Goal: Transaction & Acquisition: Purchase product/service

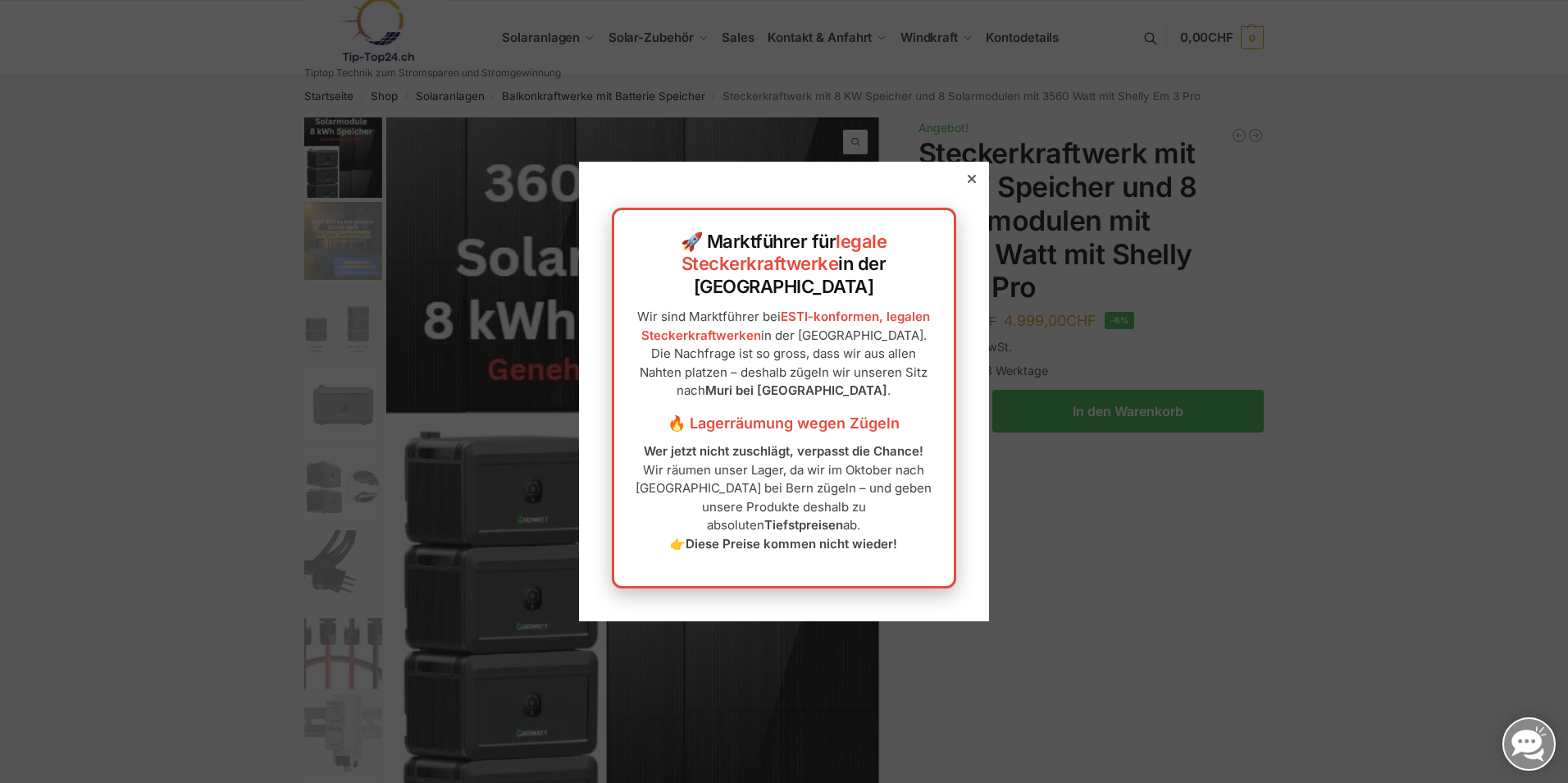
click at [967, 183] on icon at bounding box center [972, 179] width 9 height 9
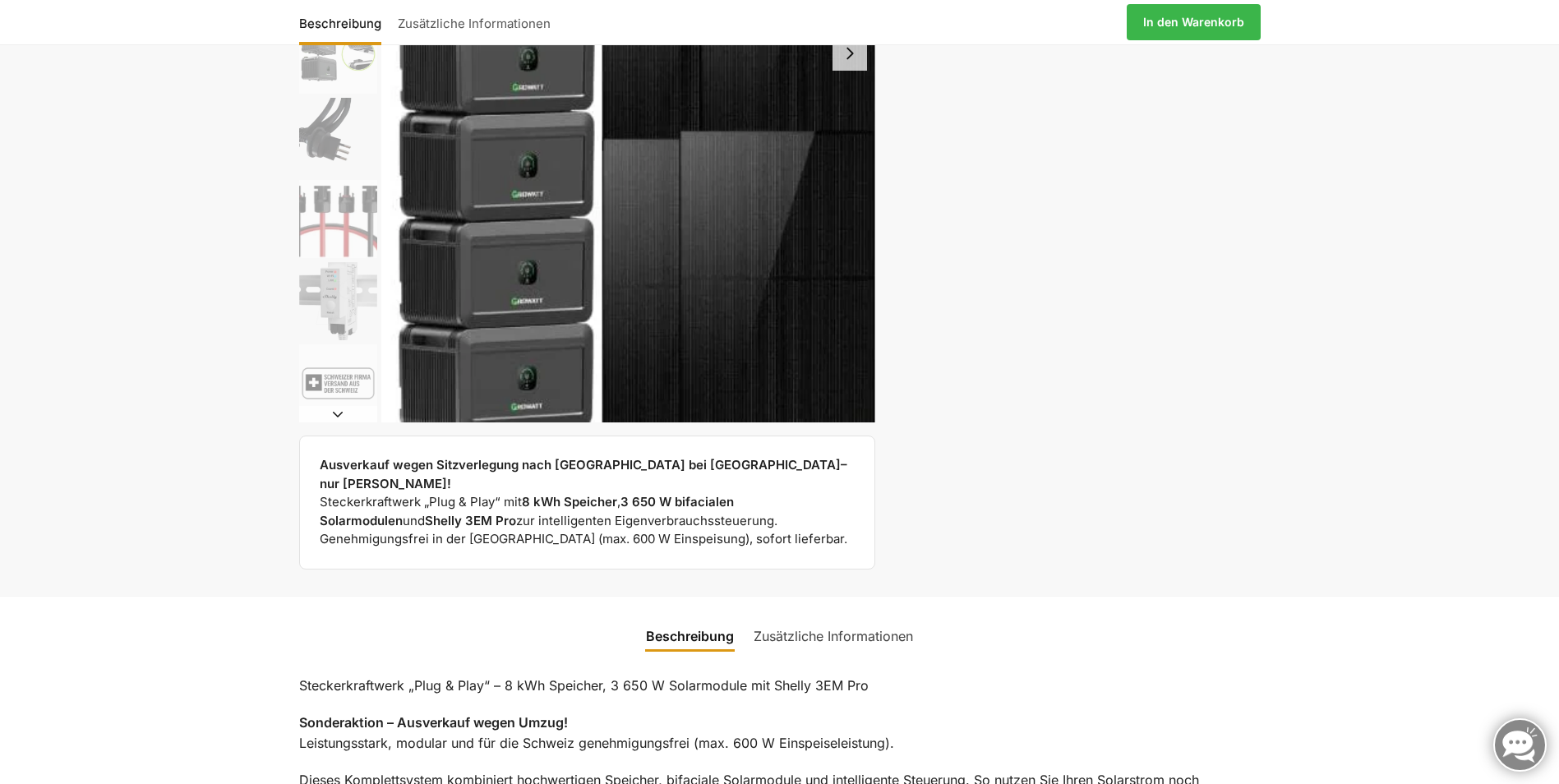
scroll to position [164, 0]
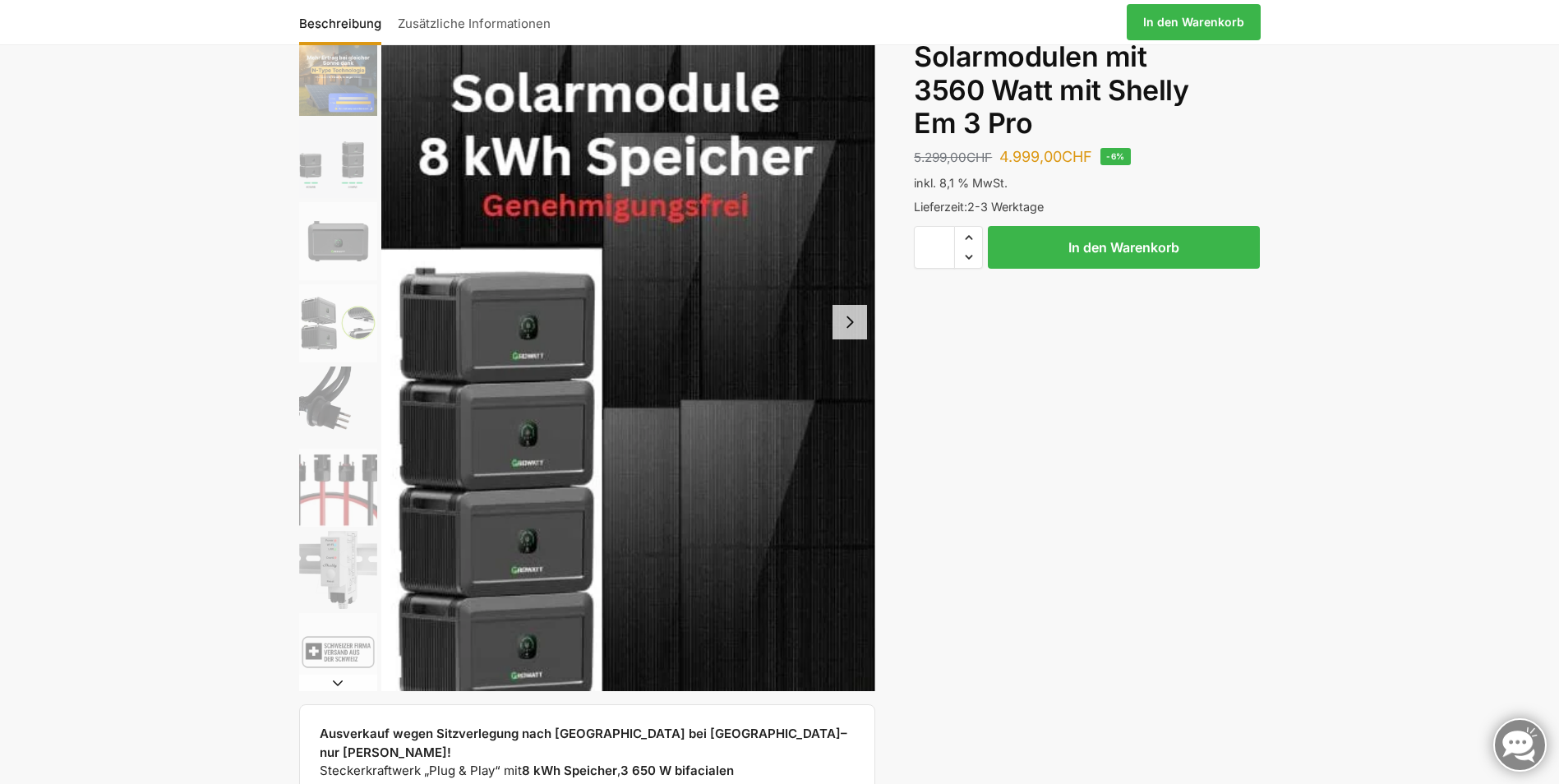
click at [853, 335] on button "Next slide" at bounding box center [850, 322] width 35 height 35
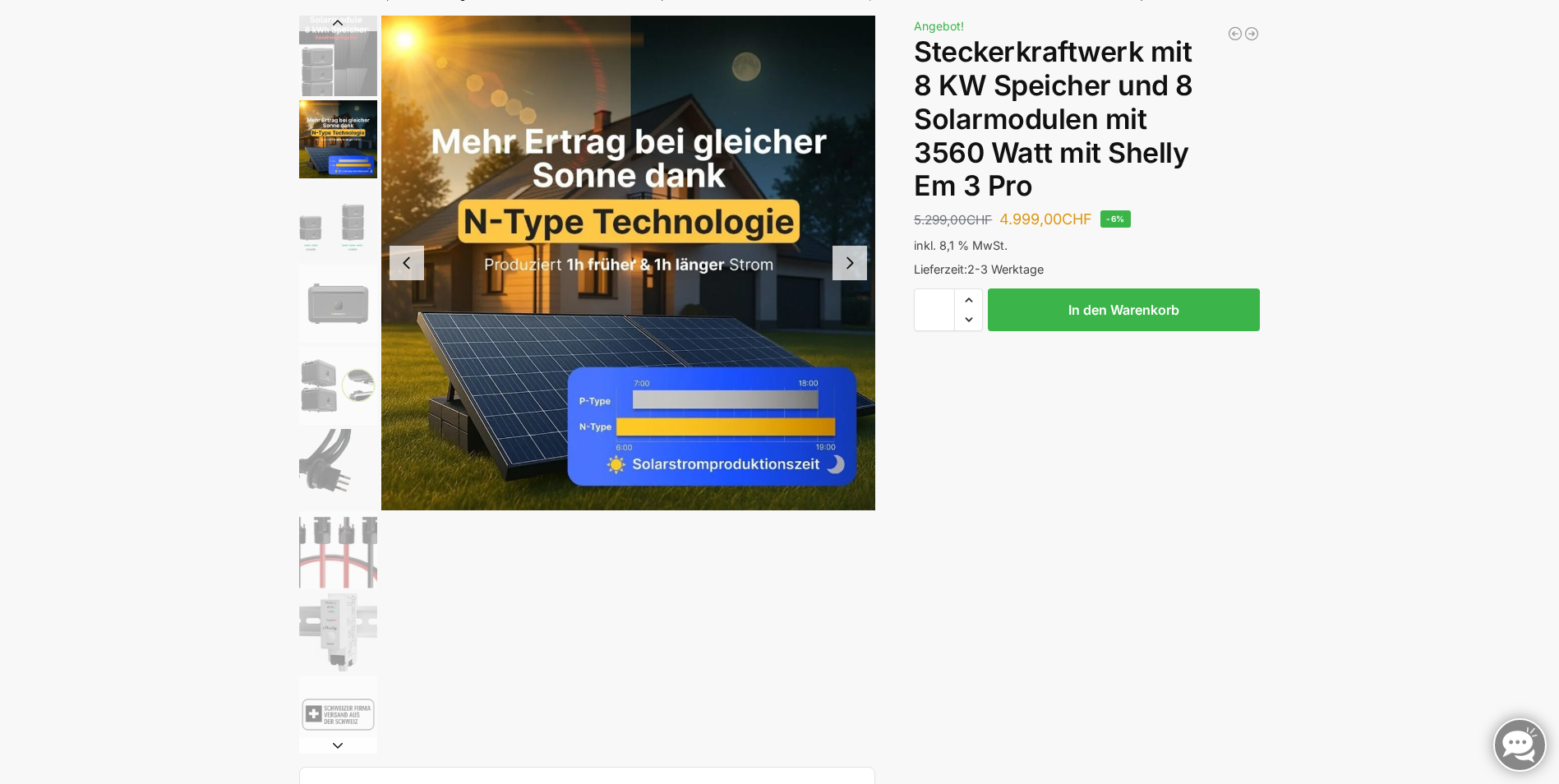
scroll to position [82, 0]
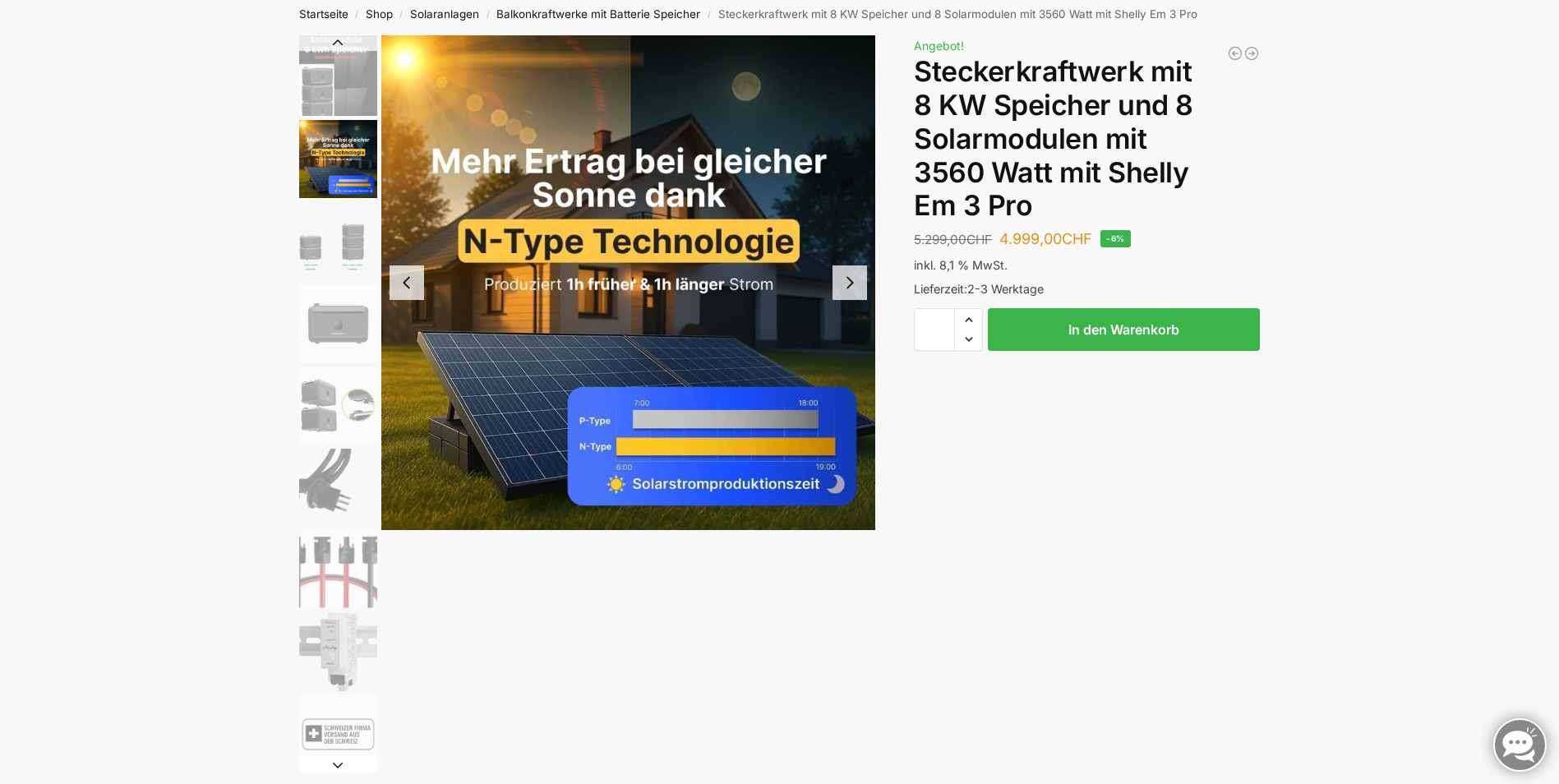
click at [848, 285] on button "Next slide" at bounding box center [850, 283] width 35 height 35
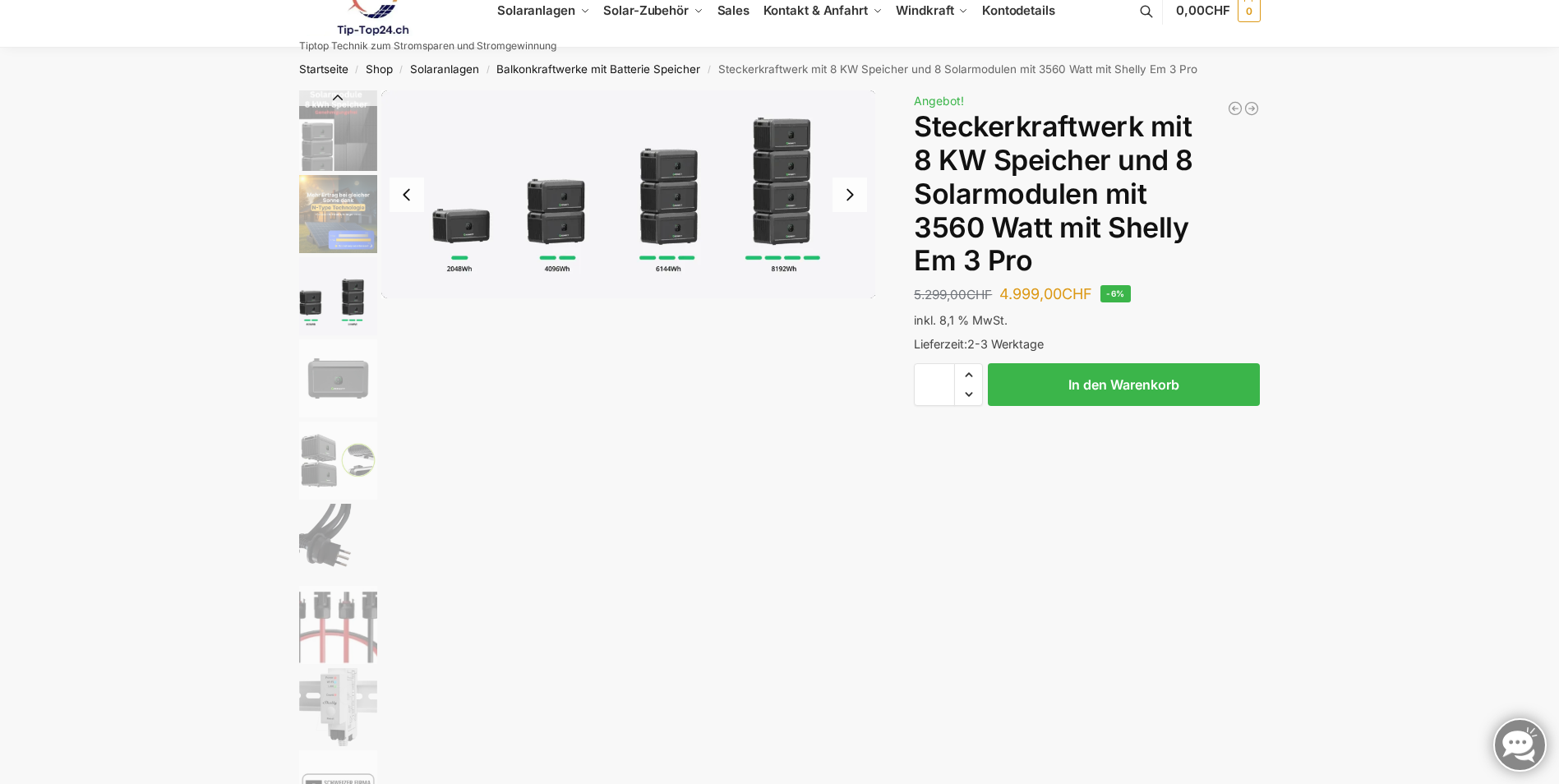
scroll to position [0, 0]
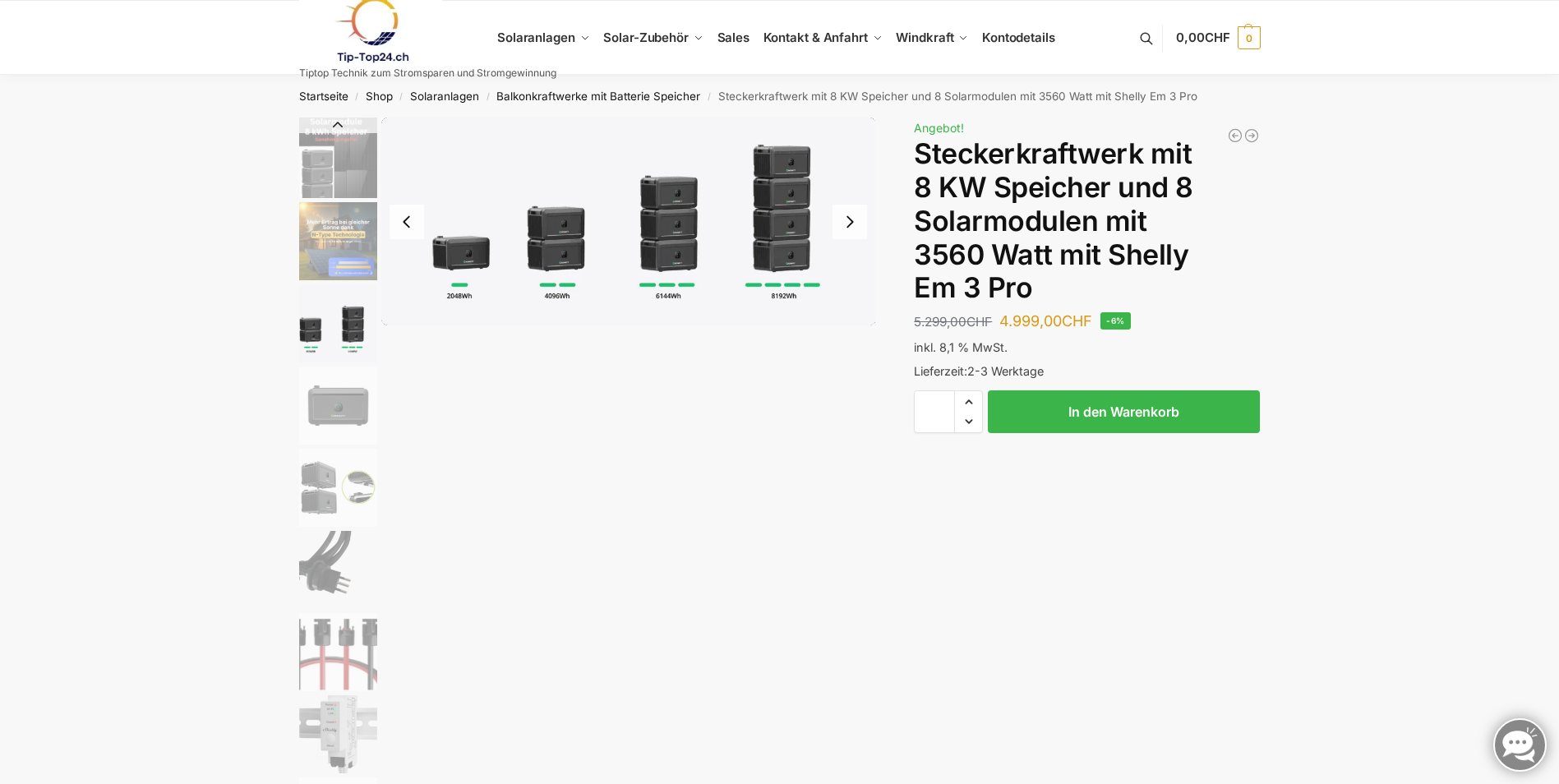
click at [308, 347] on img "3 / 9" at bounding box center [338, 323] width 78 height 78
click at [335, 423] on img "4 / 9" at bounding box center [338, 405] width 78 height 78
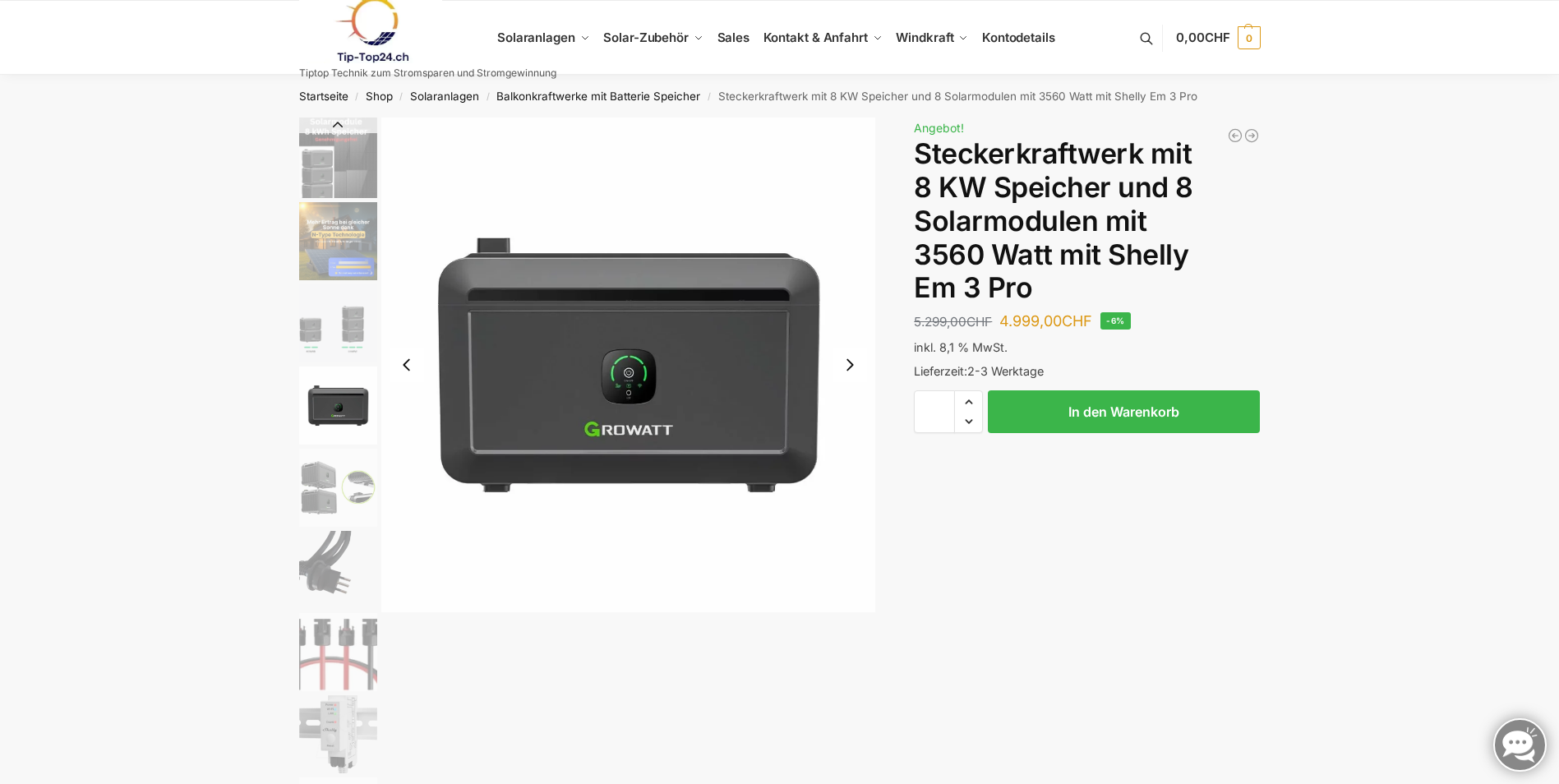
click at [343, 474] on img "5 / 9" at bounding box center [338, 488] width 78 height 78
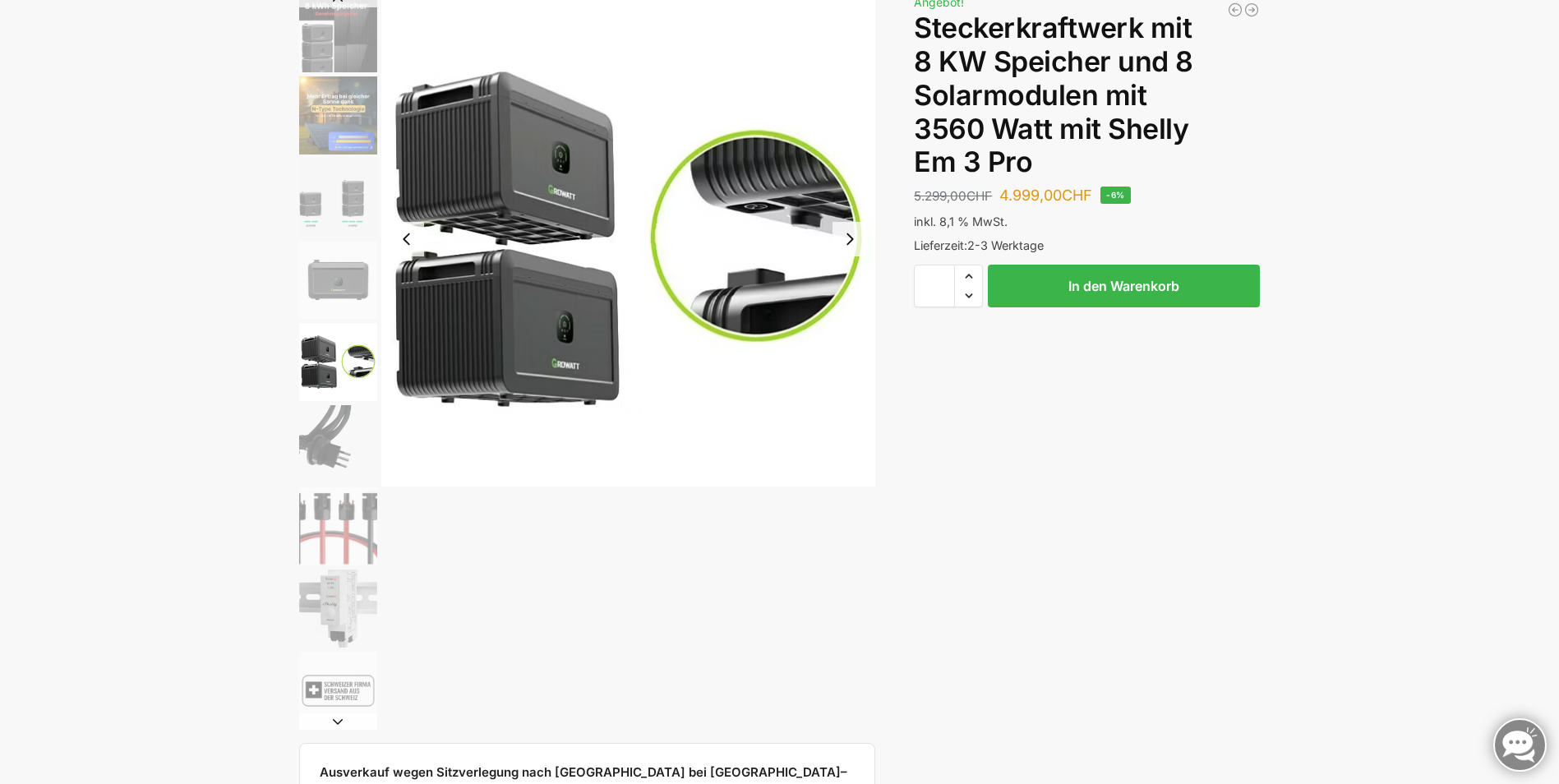
scroll to position [164, 0]
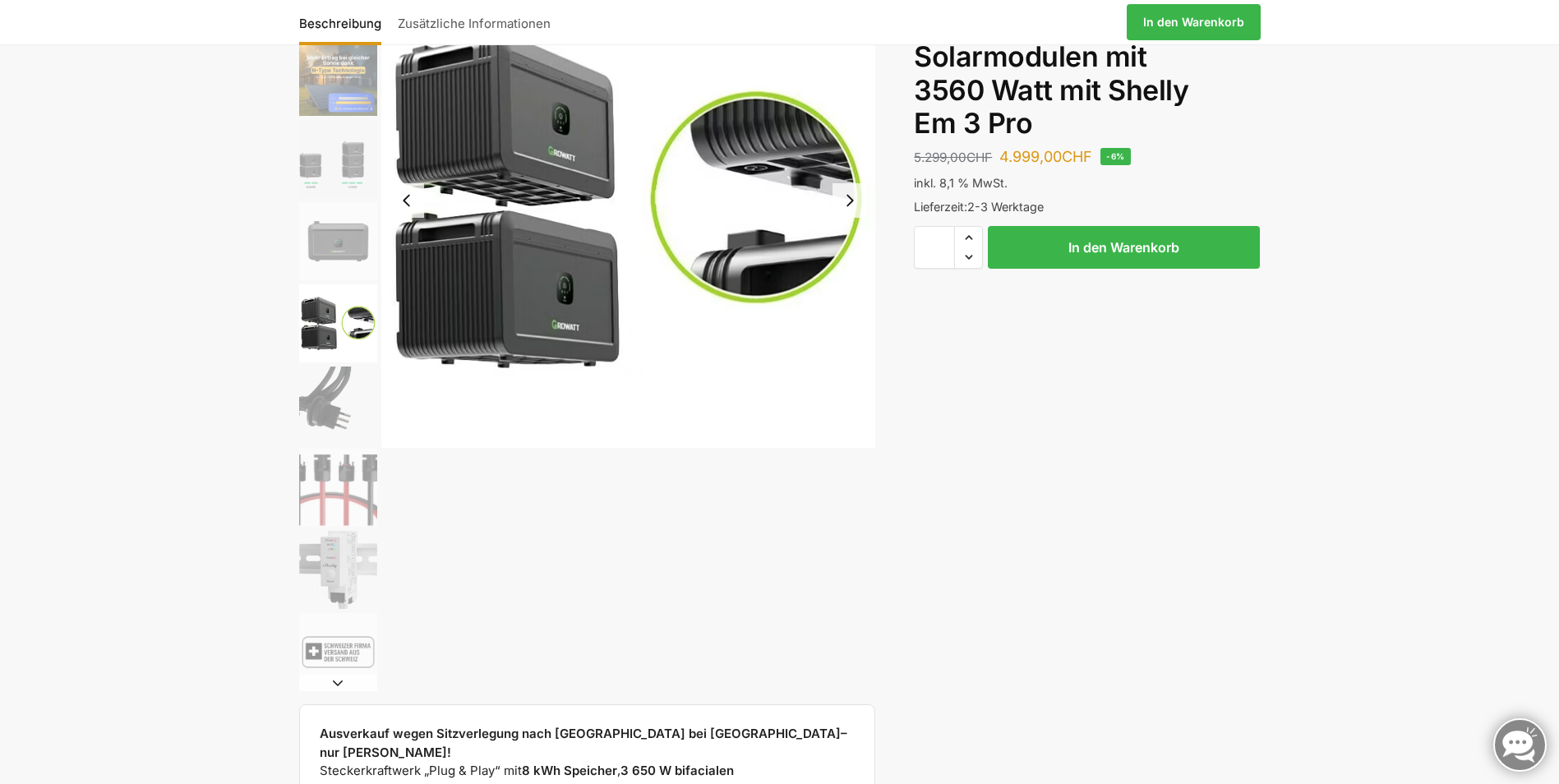
click at [336, 408] on img "6 / 9" at bounding box center [338, 405] width 78 height 78
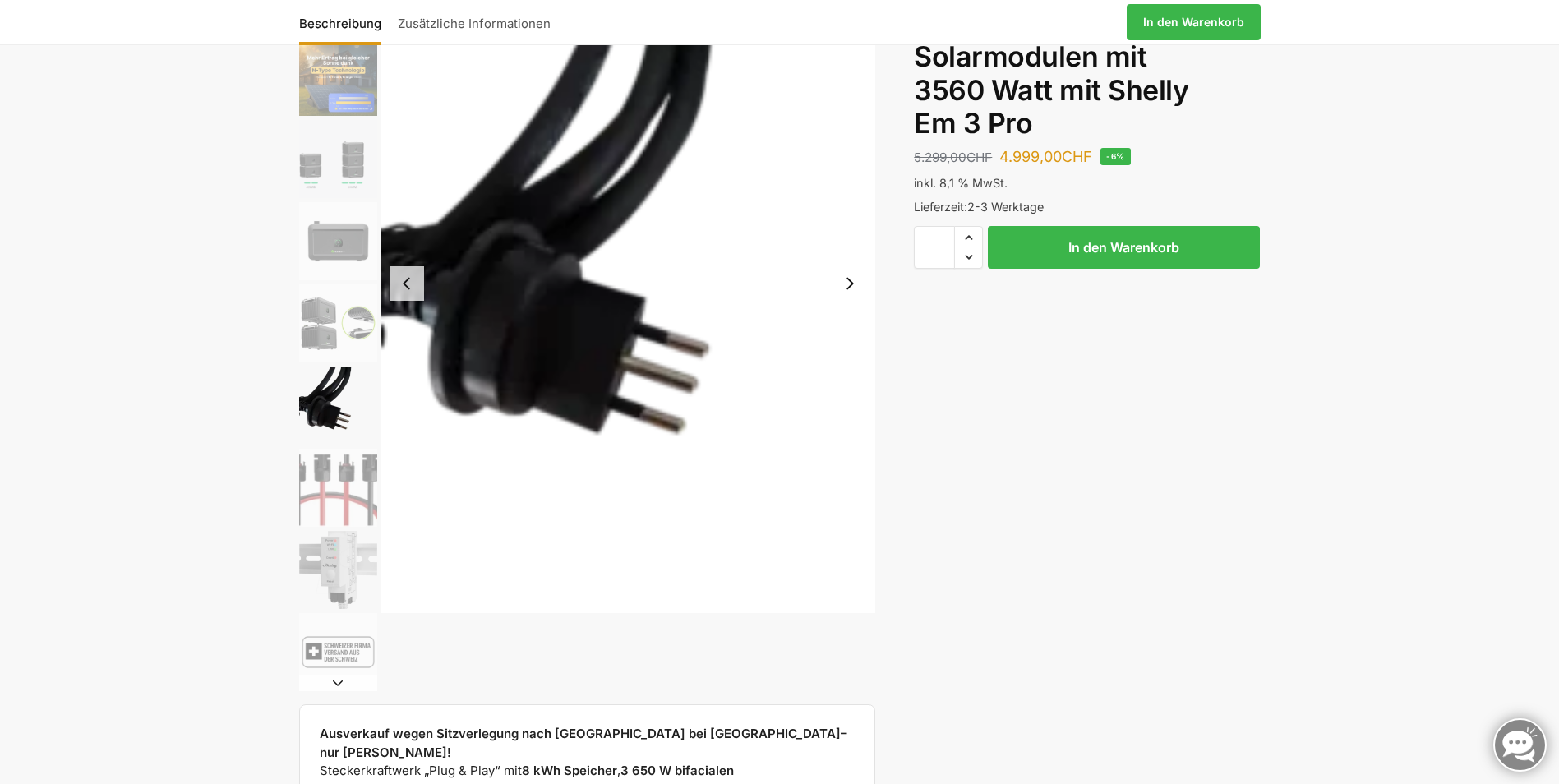
click at [342, 494] on img "7 / 9" at bounding box center [338, 488] width 78 height 78
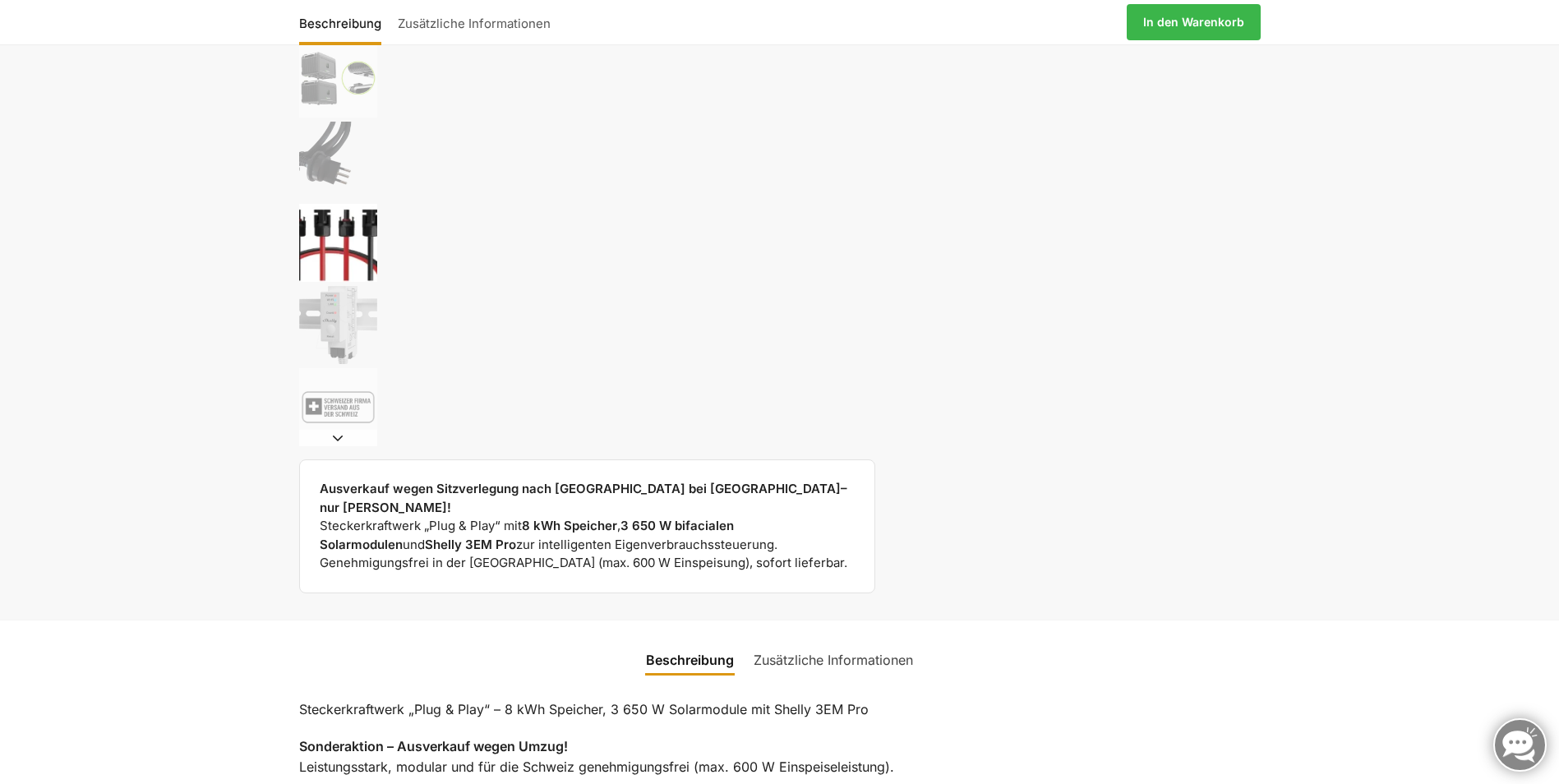
scroll to position [411, 0]
click at [340, 320] on img "8 / 9" at bounding box center [338, 323] width 78 height 78
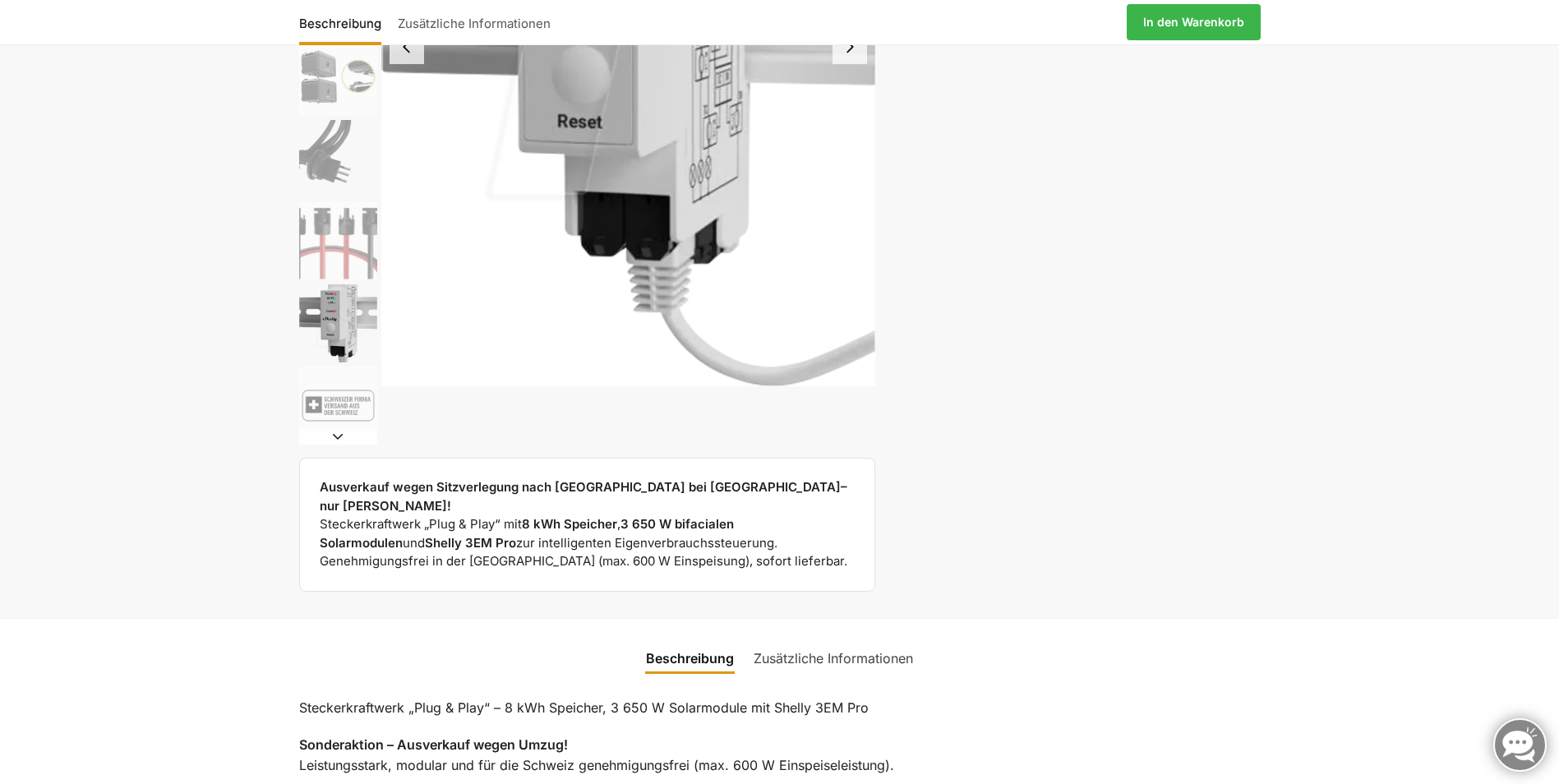
click at [347, 431] on button "Next slide" at bounding box center [338, 436] width 78 height 16
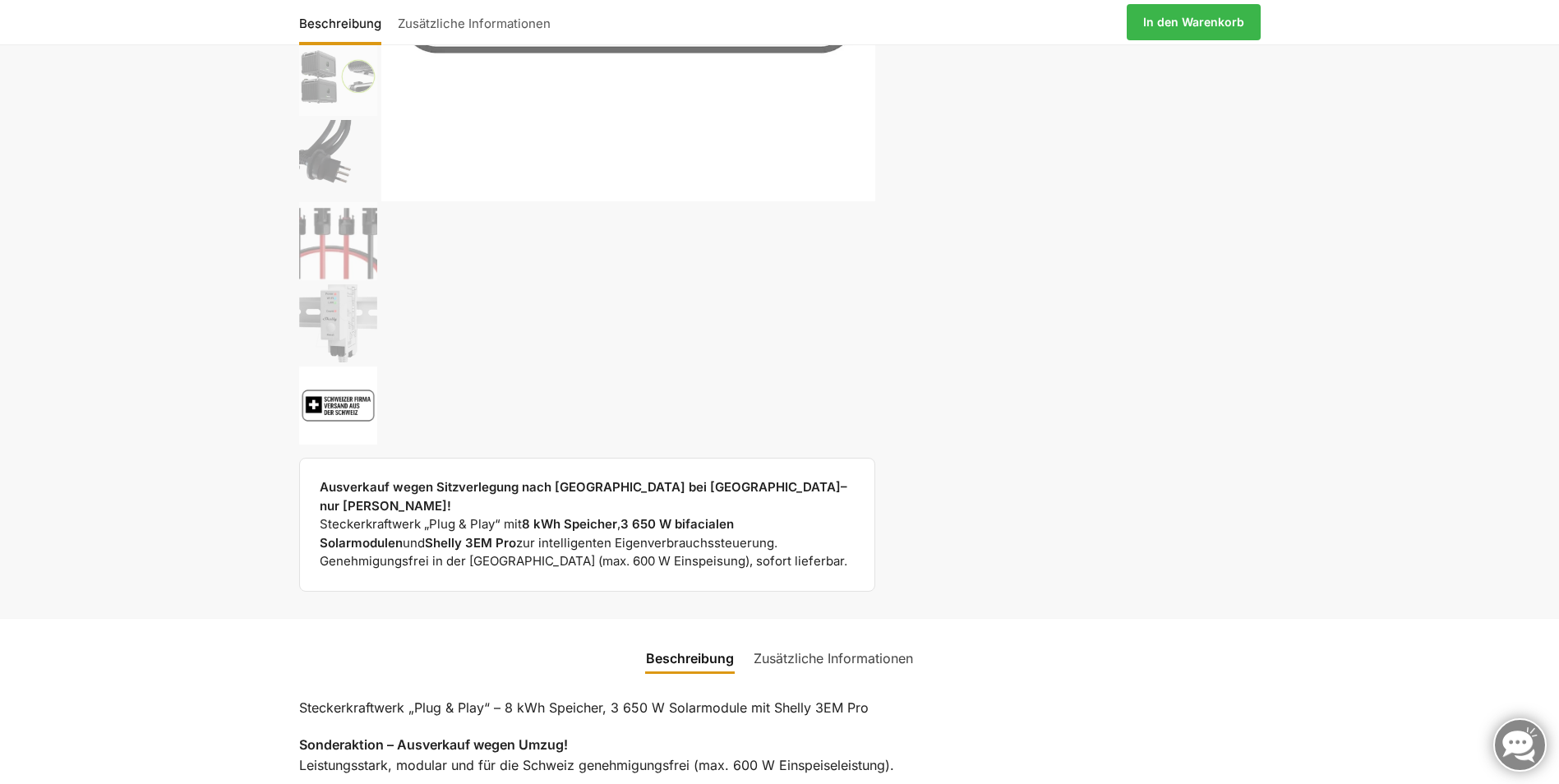
click at [342, 335] on img "8 / 9" at bounding box center [338, 323] width 78 height 78
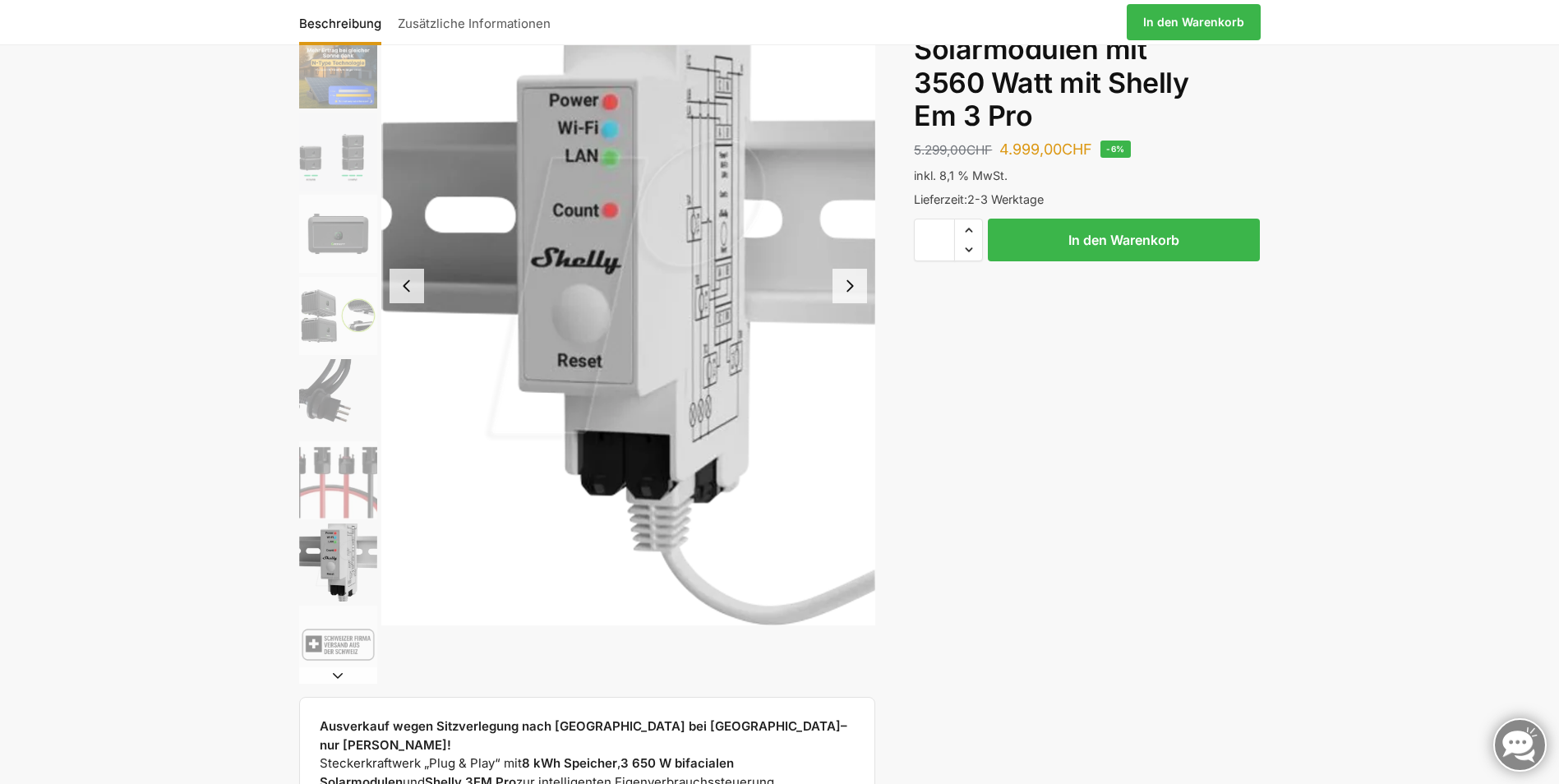
scroll to position [164, 0]
